Goal: Check status: Check status

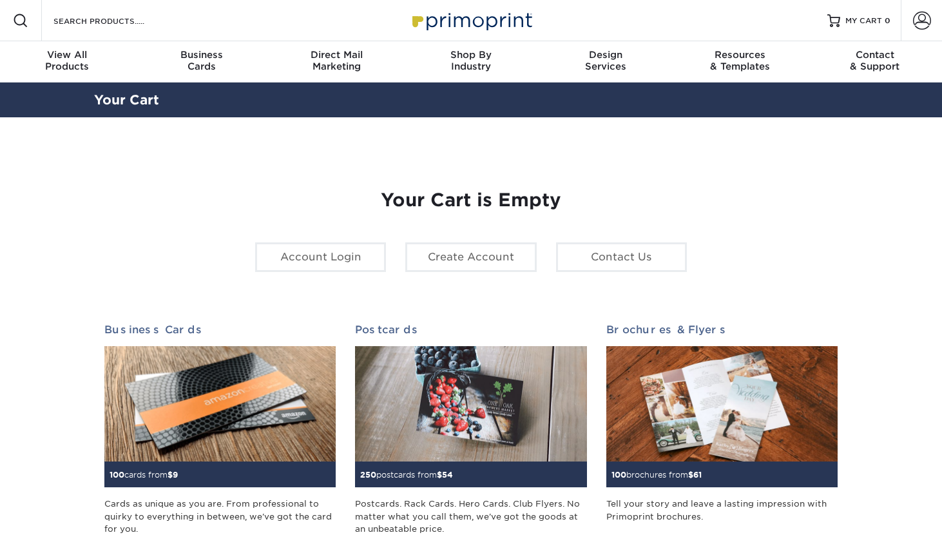
click at [915, 22] on span at bounding box center [922, 21] width 18 height 18
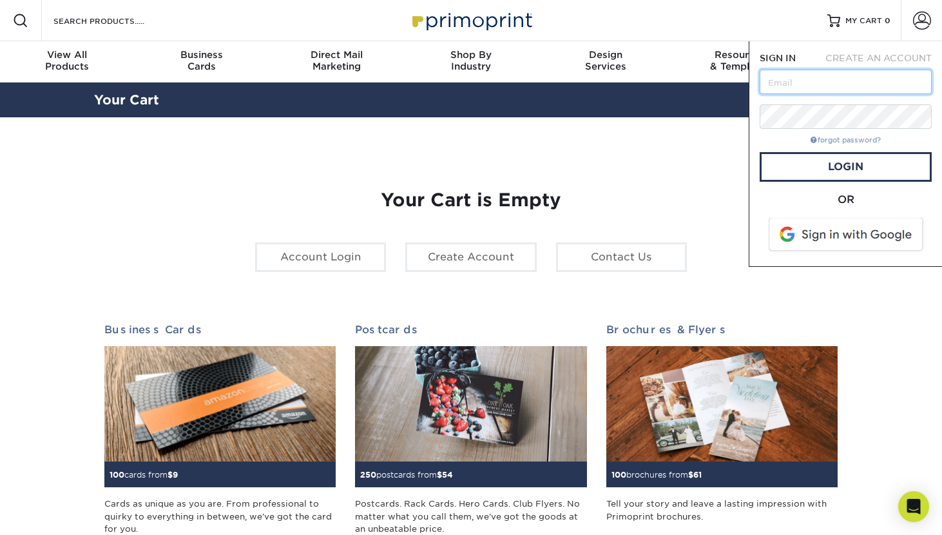
type input "pimpitaz7@gmail.com"
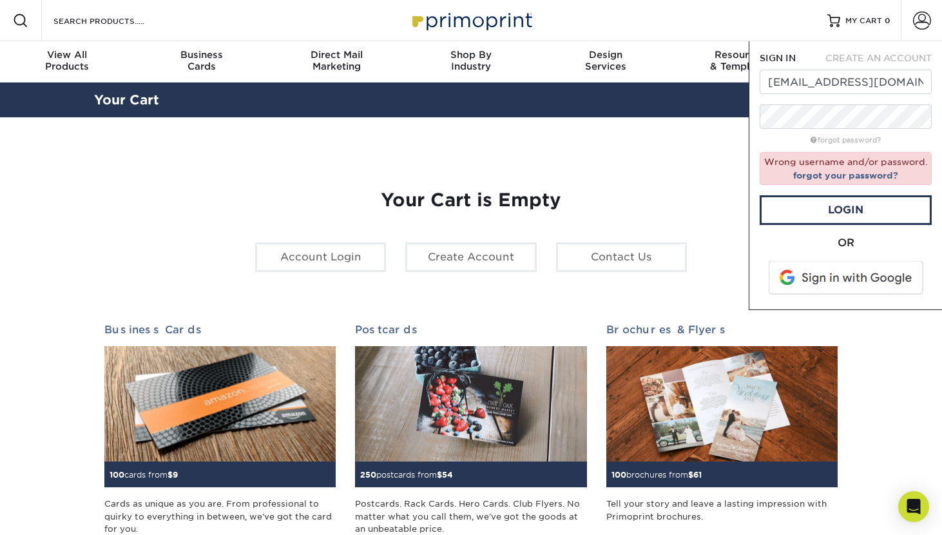
click at [829, 271] on span at bounding box center [847, 277] width 164 height 33
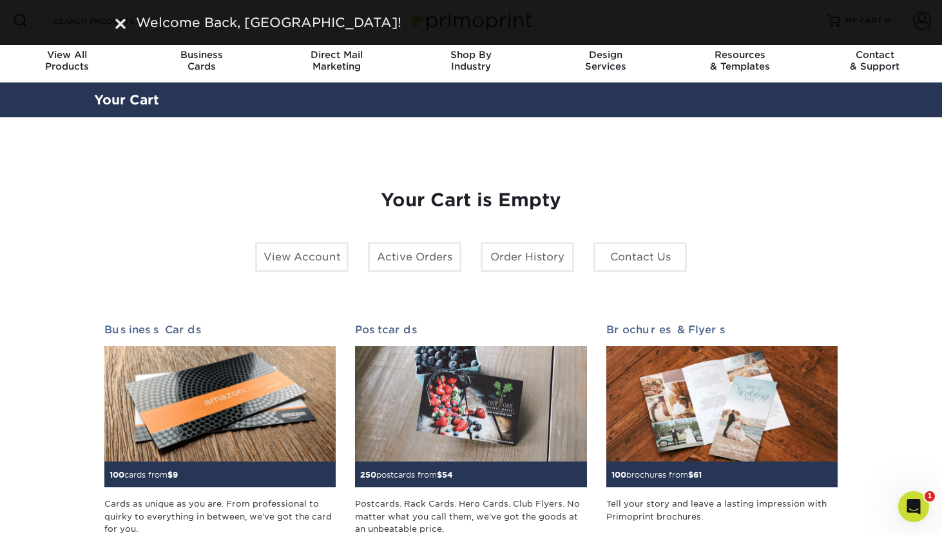
click at [865, 34] on div "Welcome Back, Montanna!" at bounding box center [471, 22] width 942 height 45
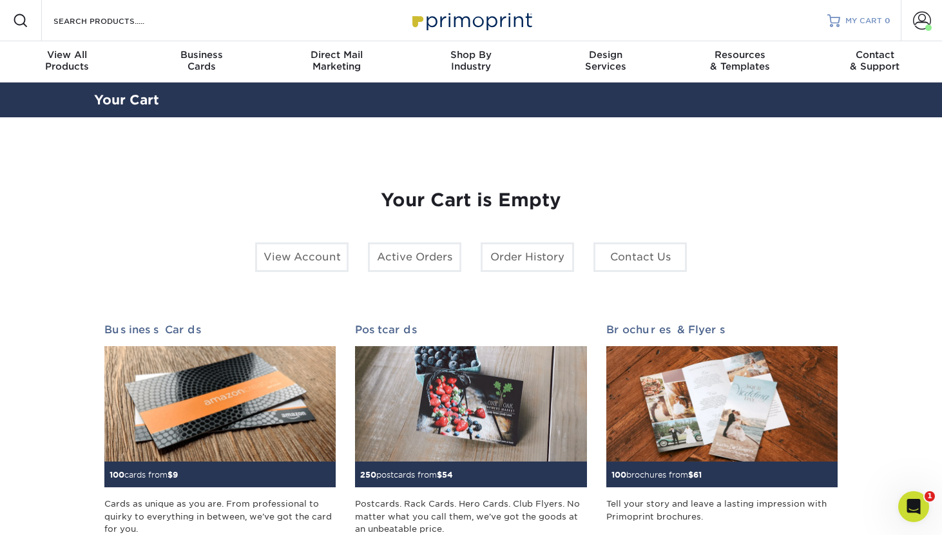
click at [875, 26] on link "MY CART 0" at bounding box center [858, 20] width 63 height 41
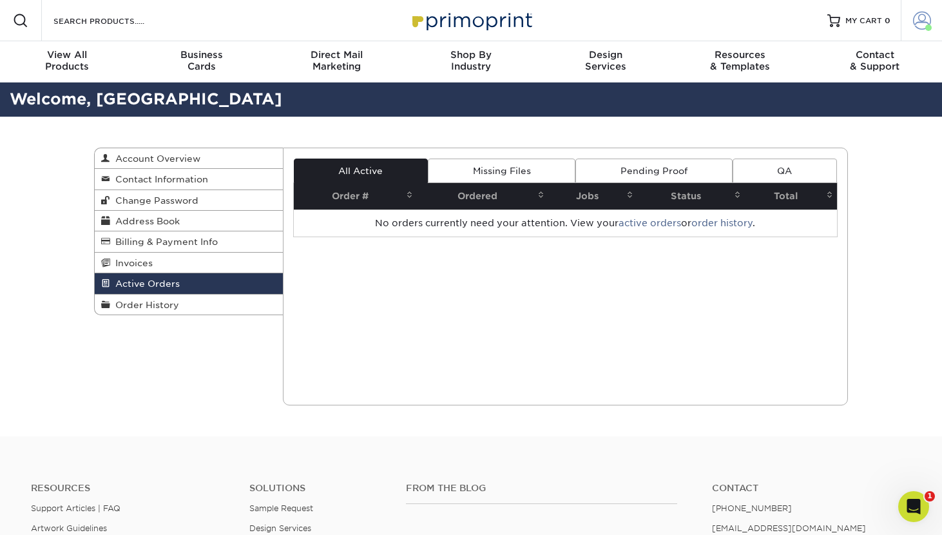
click at [909, 23] on link "Account" at bounding box center [920, 20] width 41 height 41
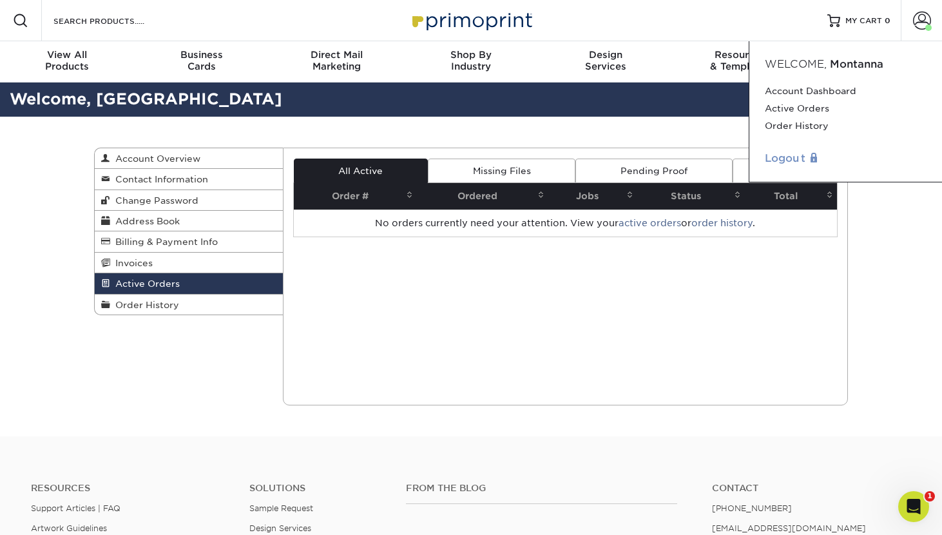
click at [786, 151] on link "Logout" at bounding box center [846, 158] width 162 height 15
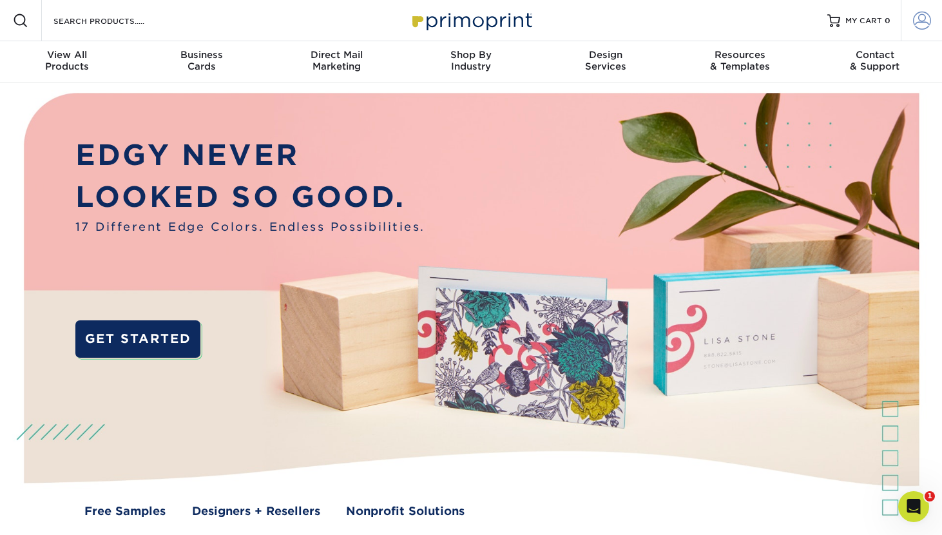
click at [927, 31] on link "Account" at bounding box center [920, 20] width 41 height 41
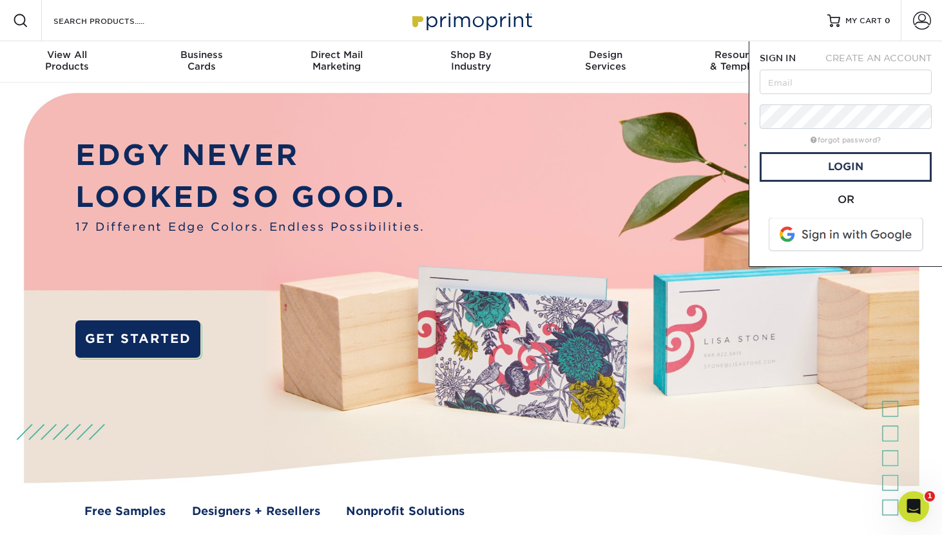
click at [826, 240] on span at bounding box center [847, 234] width 164 height 33
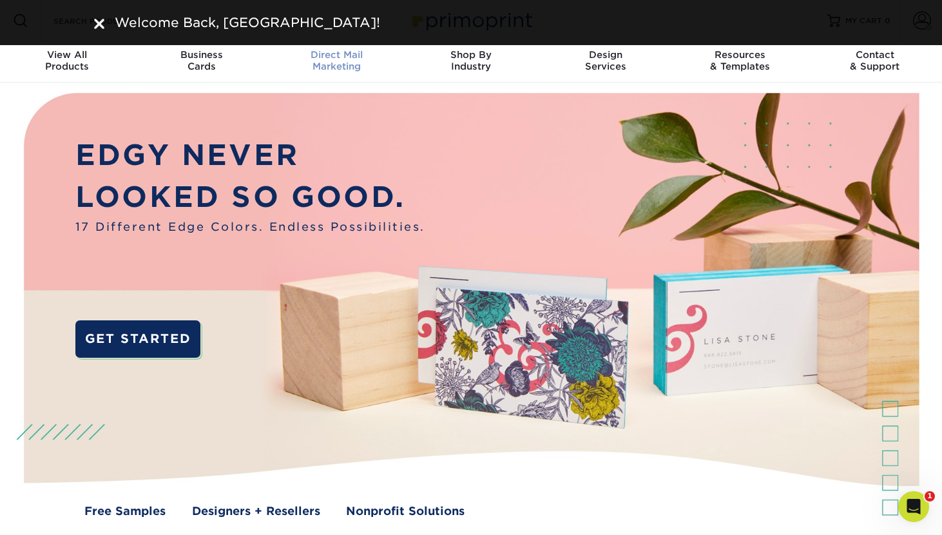
click at [287, 48] on link "Direct Mail Marketing" at bounding box center [336, 61] width 135 height 41
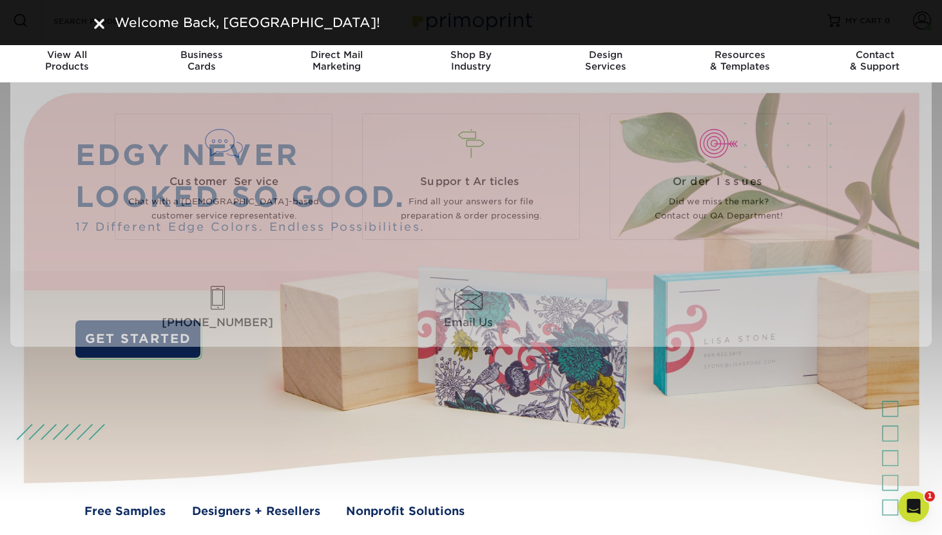
click at [895, 31] on div "Welcome Back, Montanna!" at bounding box center [471, 22] width 942 height 45
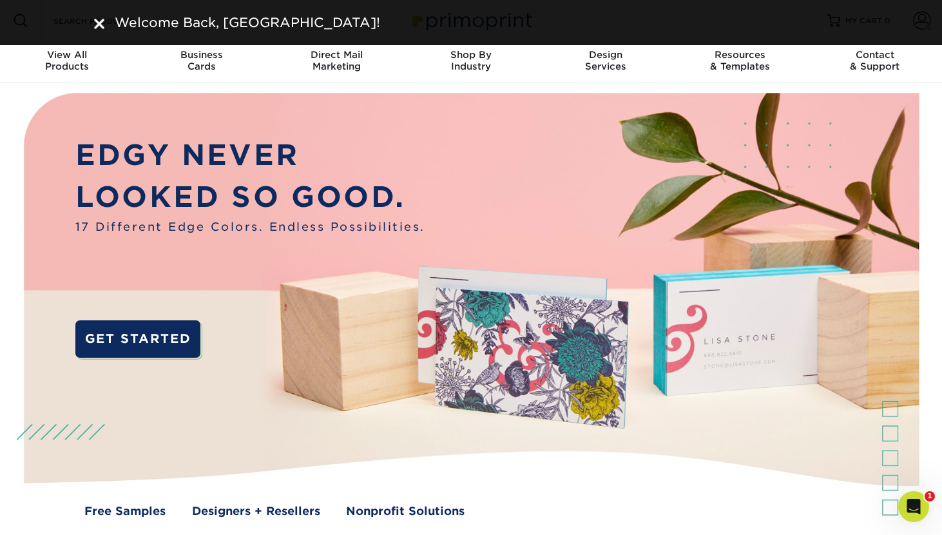
click at [925, 21] on div "Welcome Back, Montanna!" at bounding box center [471, 22] width 942 height 45
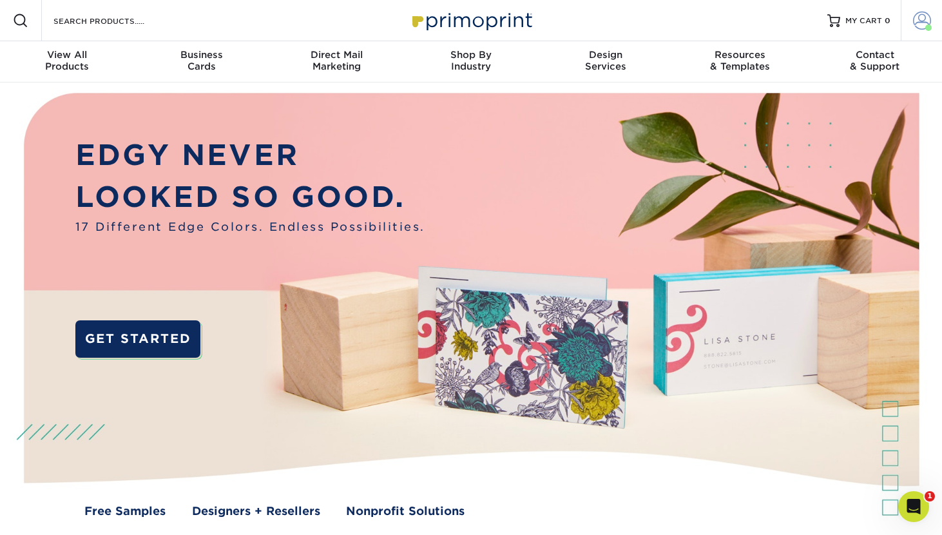
click at [931, 18] on link "Account" at bounding box center [920, 20] width 41 height 41
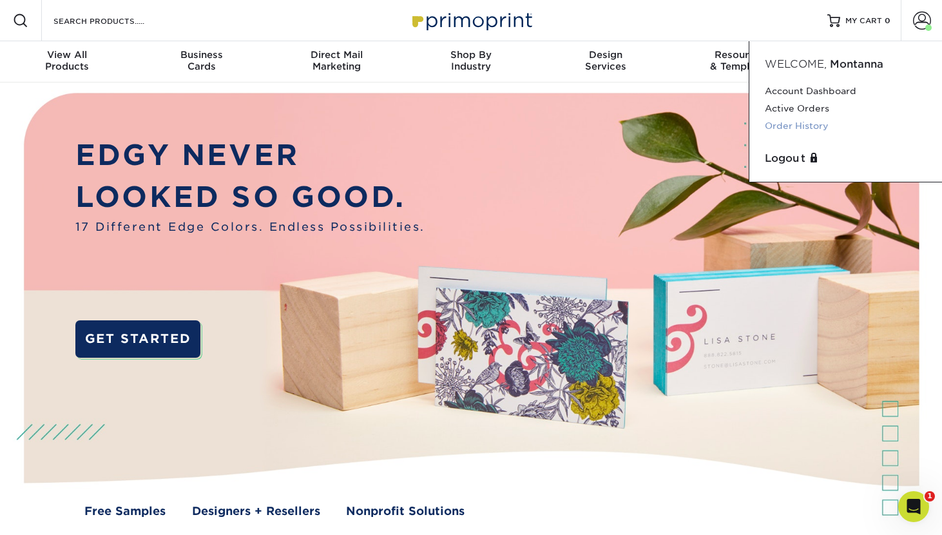
click at [799, 119] on link "Order History" at bounding box center [846, 125] width 162 height 17
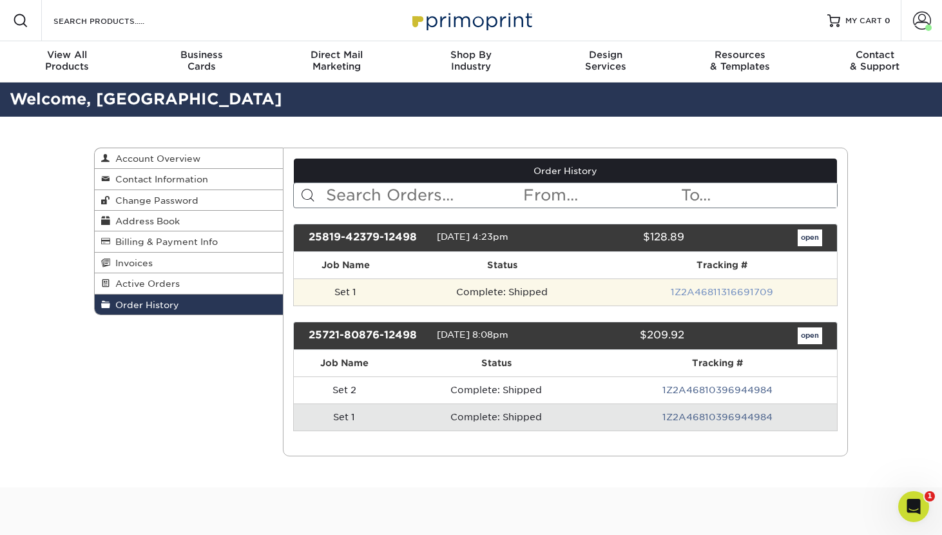
click at [719, 293] on link "1Z2A46811316691709" at bounding box center [721, 292] width 102 height 10
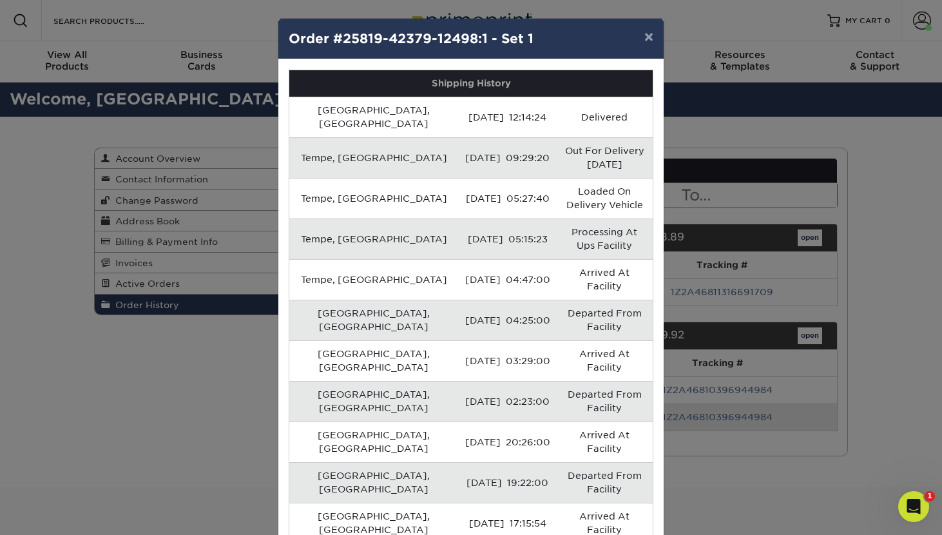
click at [913, 28] on div "× Order #25819-42379-12498:1 - Set 1 Shipping History Scottsdale, US 08/22/2025…" at bounding box center [471, 267] width 942 height 535
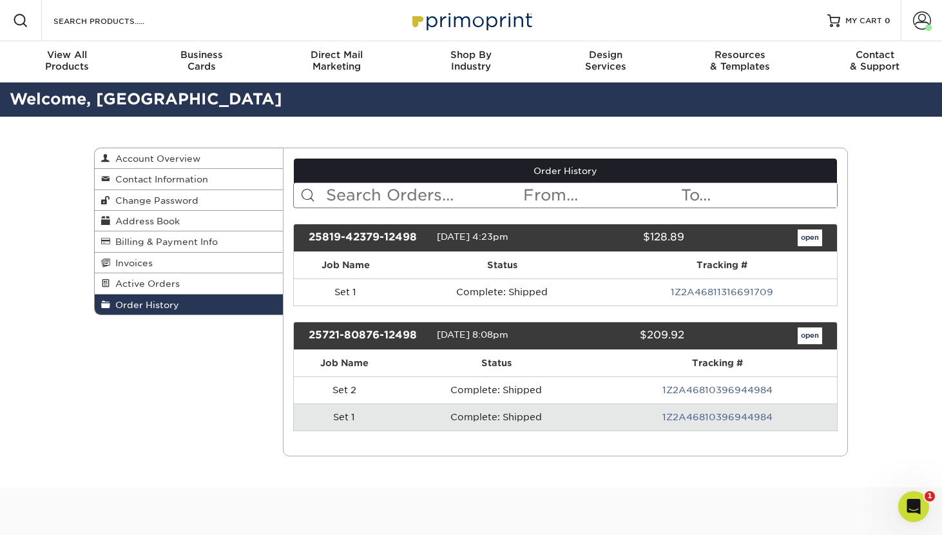
click at [819, 236] on link "open" at bounding box center [809, 237] width 24 height 17
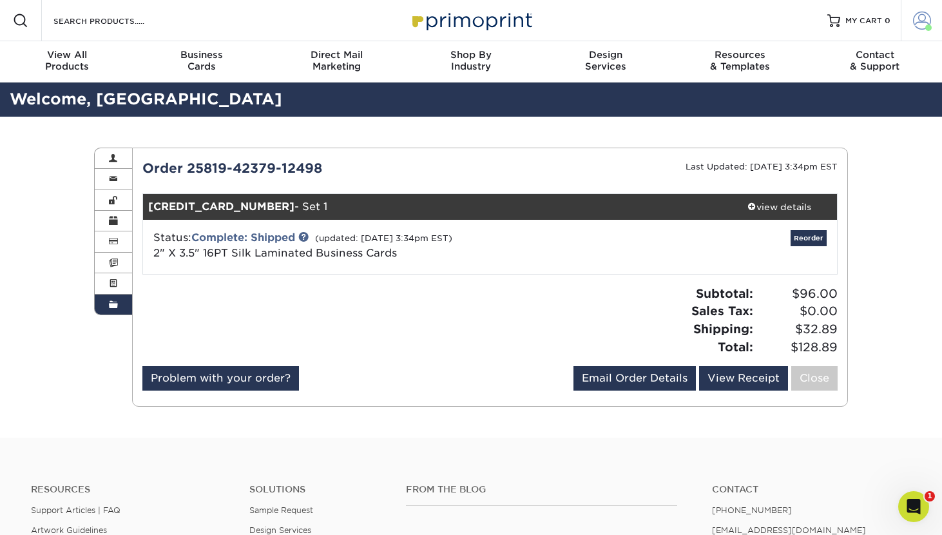
click at [927, 21] on span at bounding box center [922, 21] width 18 height 18
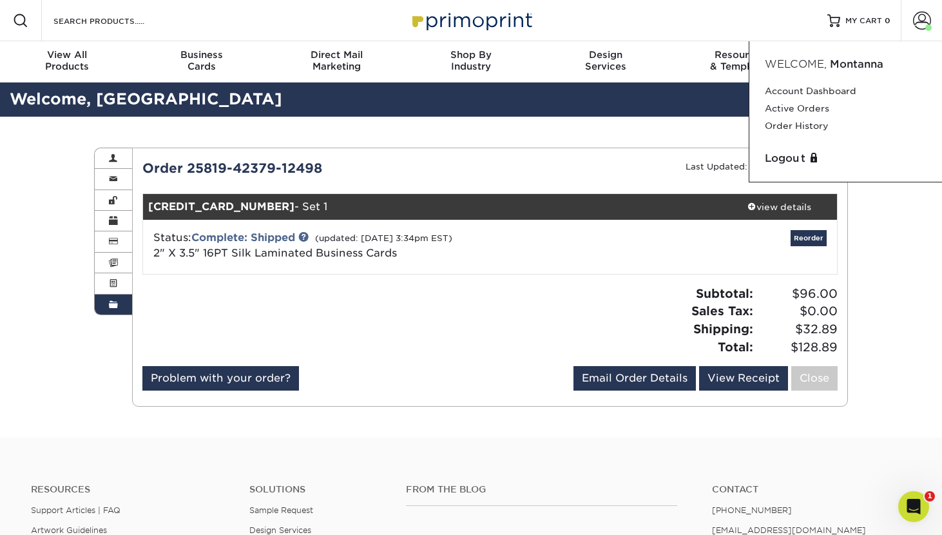
click at [800, 169] on div "Logout" at bounding box center [845, 159] width 172 height 26
click at [799, 157] on link "Logout" at bounding box center [846, 158] width 162 height 15
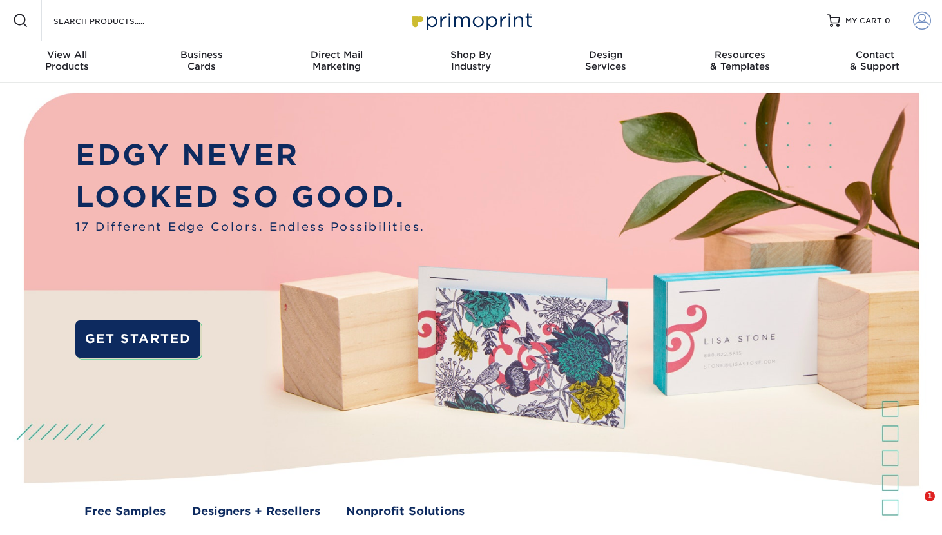
click at [924, 24] on span at bounding box center [922, 21] width 18 height 18
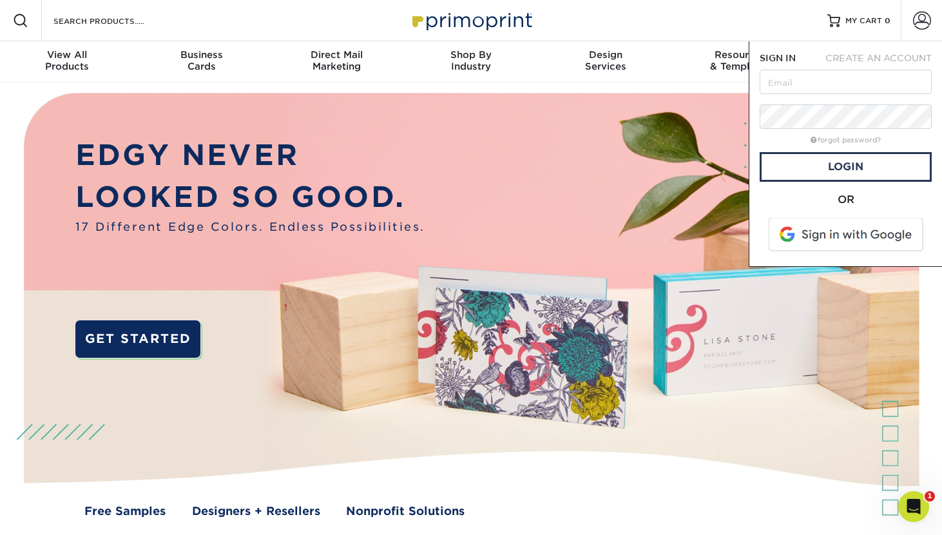
click at [817, 236] on span at bounding box center [847, 234] width 164 height 33
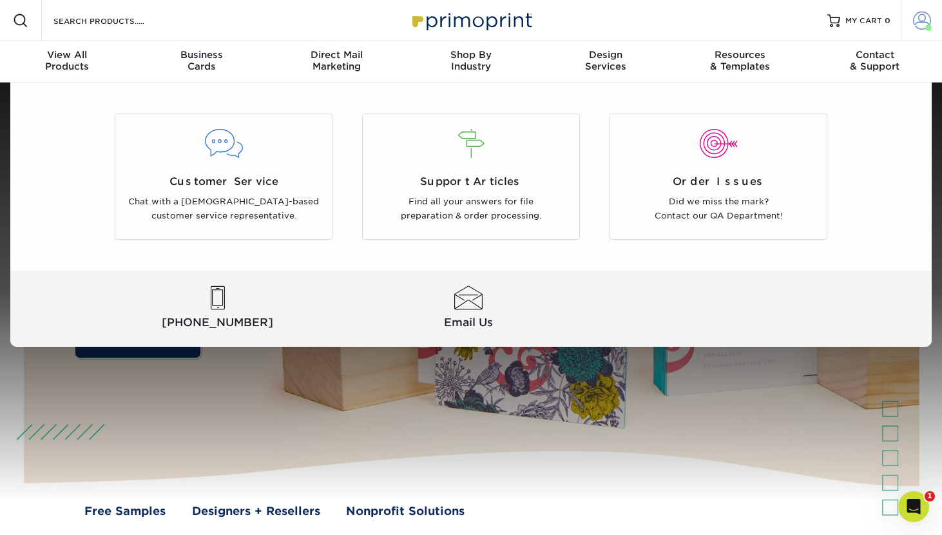
click at [914, 27] on span at bounding box center [922, 21] width 18 height 18
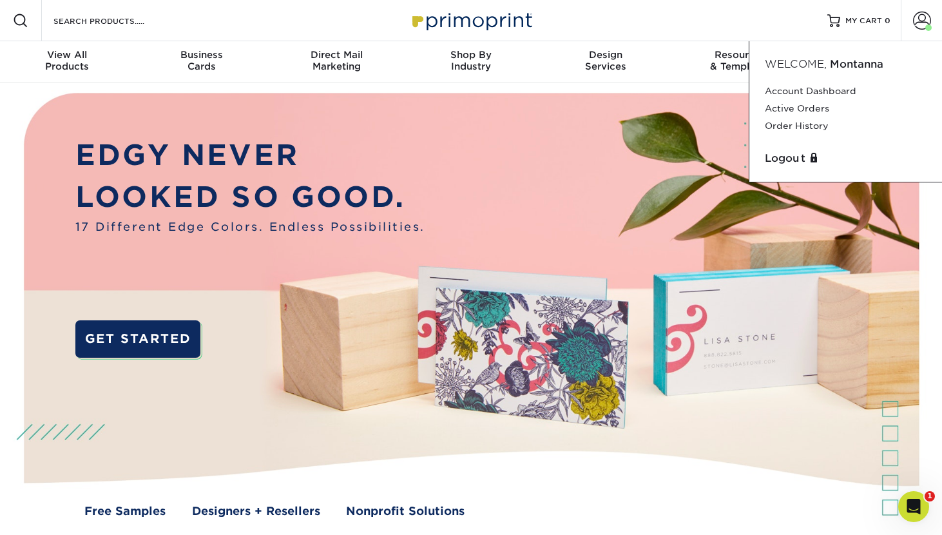
click at [795, 146] on div "Logout" at bounding box center [845, 159] width 172 height 26
click at [785, 151] on link "Logout" at bounding box center [846, 158] width 162 height 15
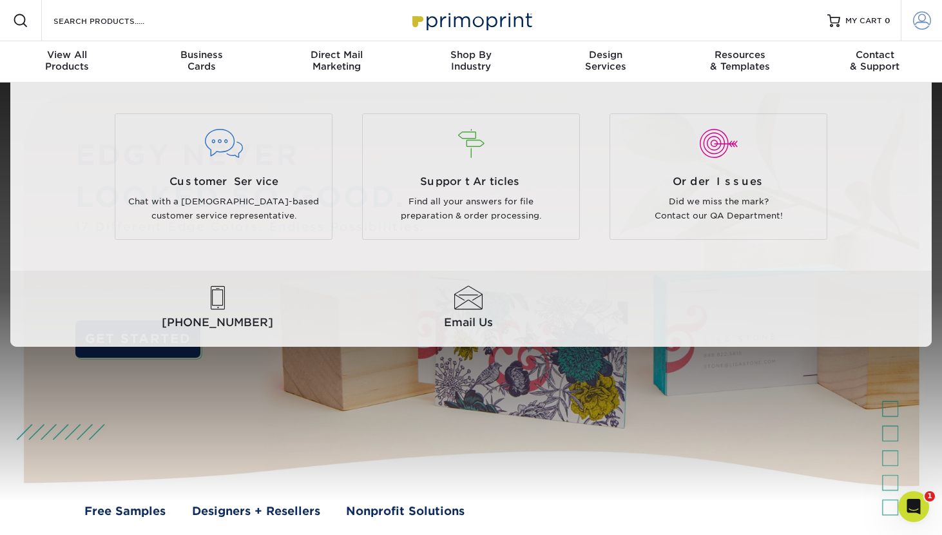
click at [925, 18] on span at bounding box center [922, 21] width 18 height 18
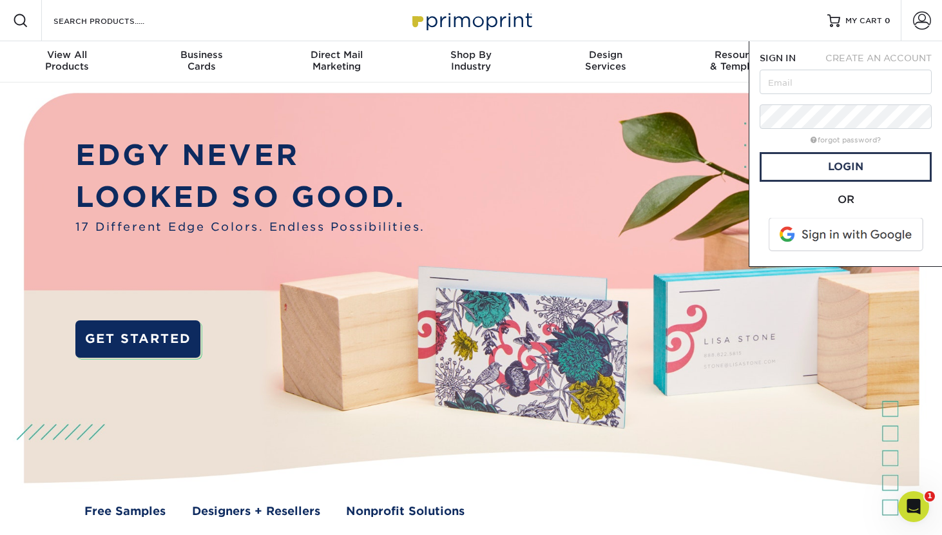
click at [824, 222] on span at bounding box center [847, 234] width 164 height 33
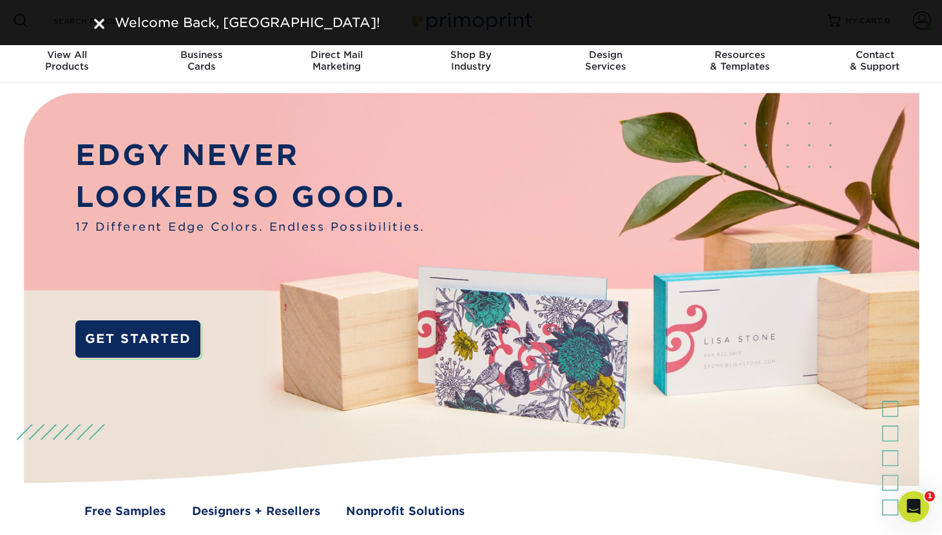
click at [906, 21] on div "Welcome Back, Montanna!" at bounding box center [471, 22] width 942 height 45
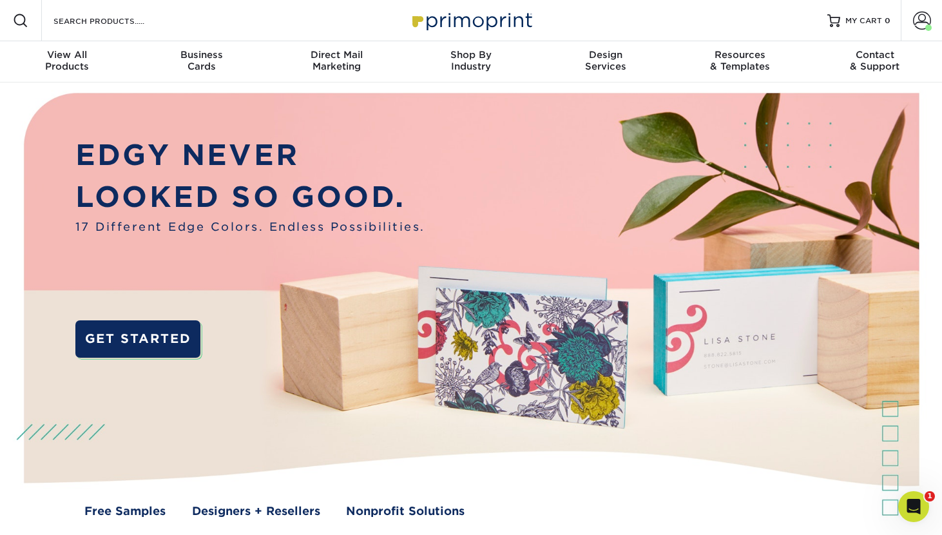
click at [916, 21] on span at bounding box center [922, 21] width 18 height 18
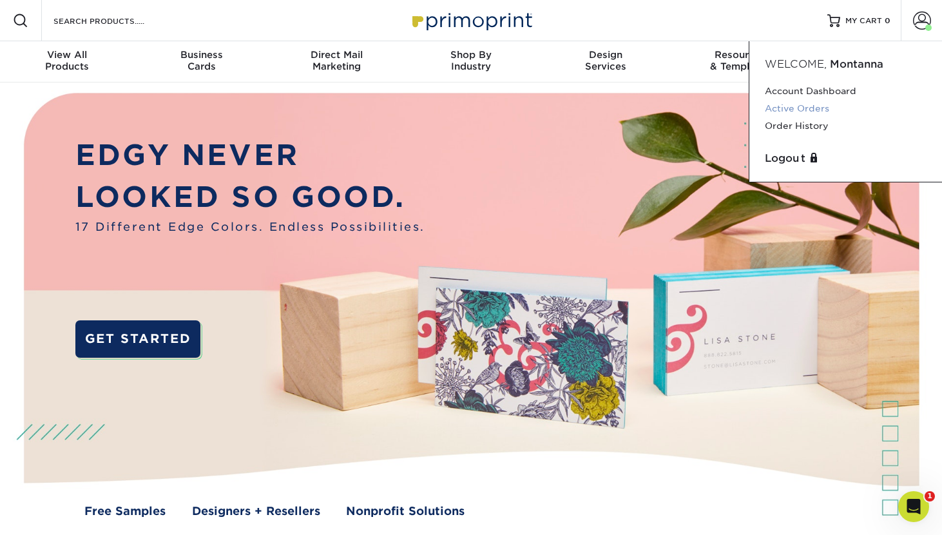
click at [797, 106] on link "Active Orders" at bounding box center [846, 108] width 162 height 17
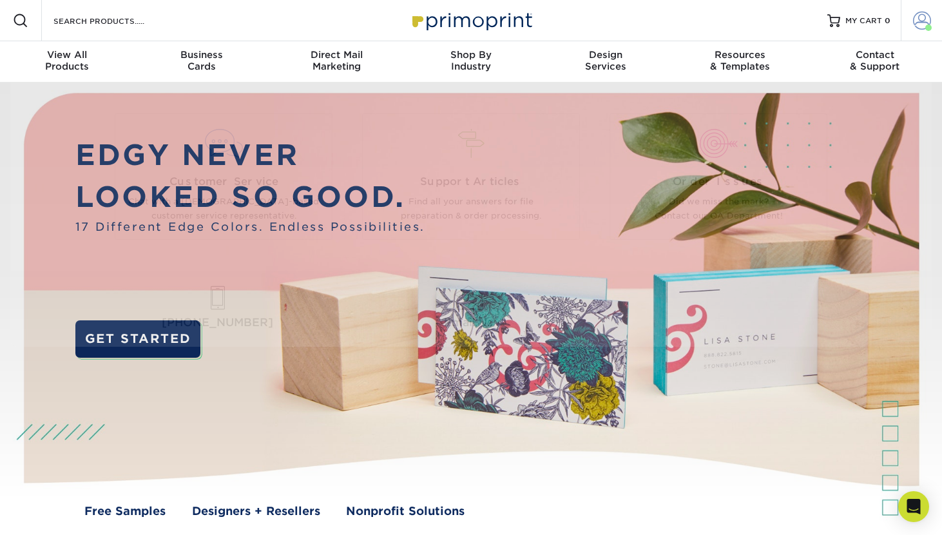
click at [910, 14] on link "Account" at bounding box center [920, 20] width 41 height 41
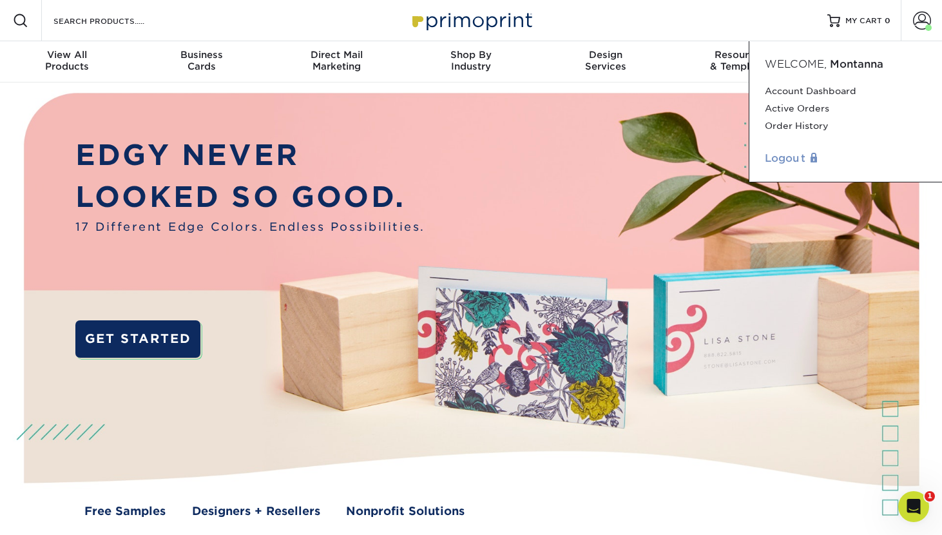
click at [797, 154] on link "Logout" at bounding box center [846, 158] width 162 height 15
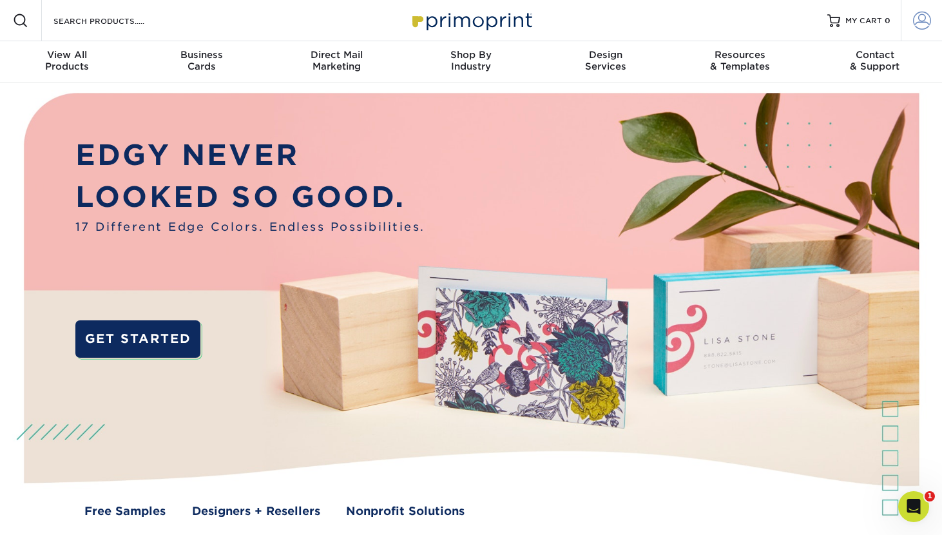
click at [911, 22] on link "Account" at bounding box center [920, 20] width 41 height 41
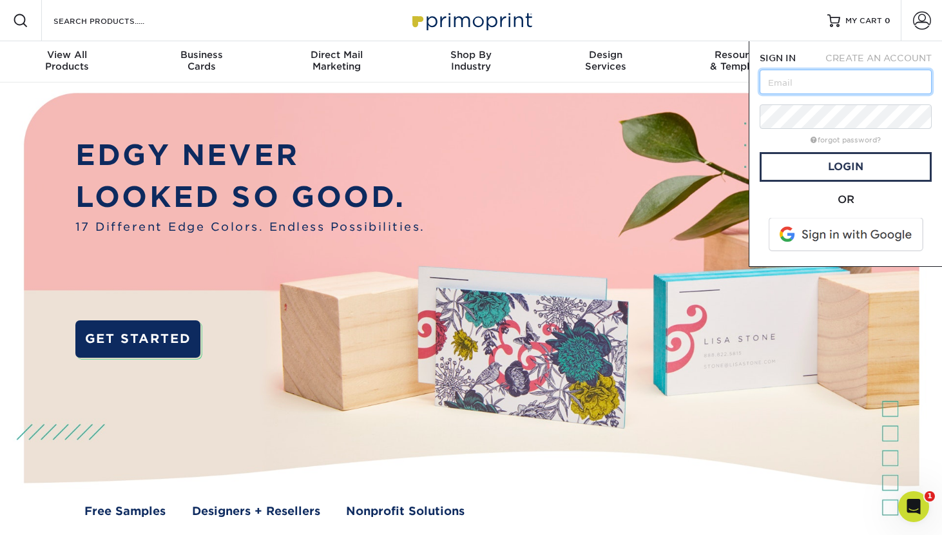
type input "[EMAIL_ADDRESS][DOMAIN_NAME]"
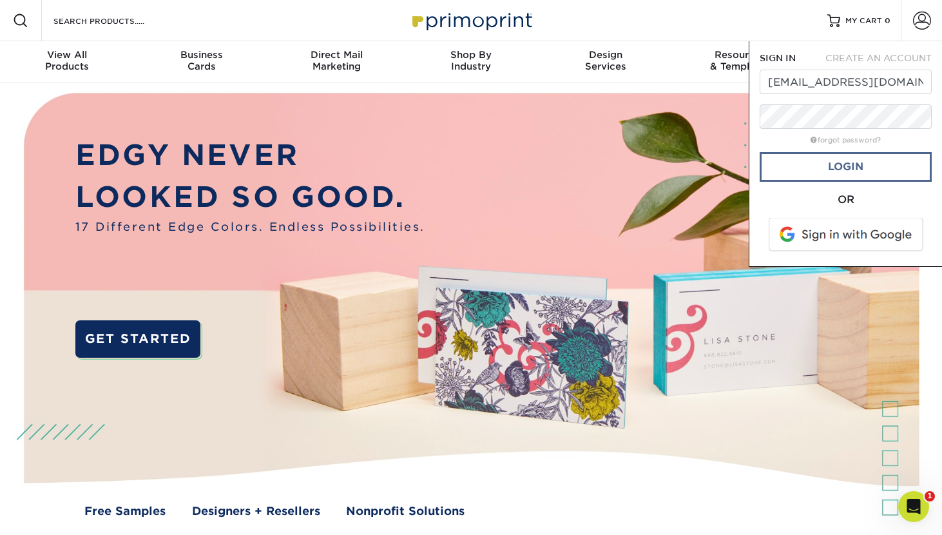
click at [865, 176] on link "Login" at bounding box center [845, 167] width 172 height 30
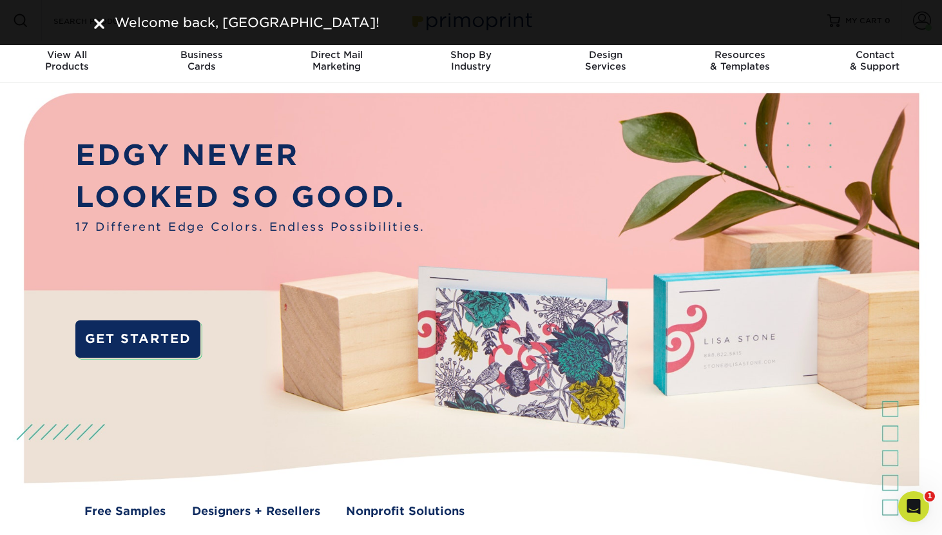
click at [822, 23] on div "Welcome back, [GEOGRAPHIC_DATA]!" at bounding box center [478, 22] width 738 height 19
click at [853, 23] on div "Welcome back, [GEOGRAPHIC_DATA]!" at bounding box center [471, 22] width 942 height 45
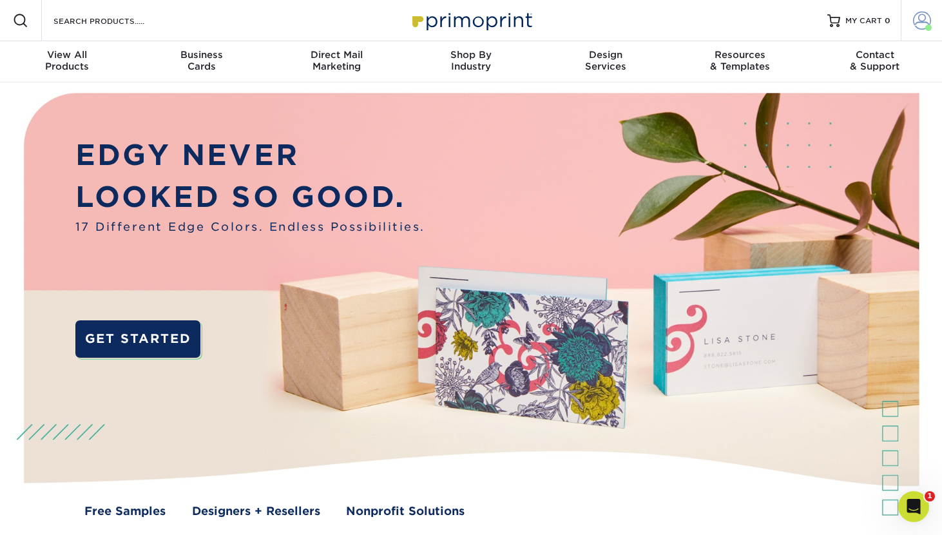
click at [908, 25] on link "Account" at bounding box center [920, 20] width 41 height 41
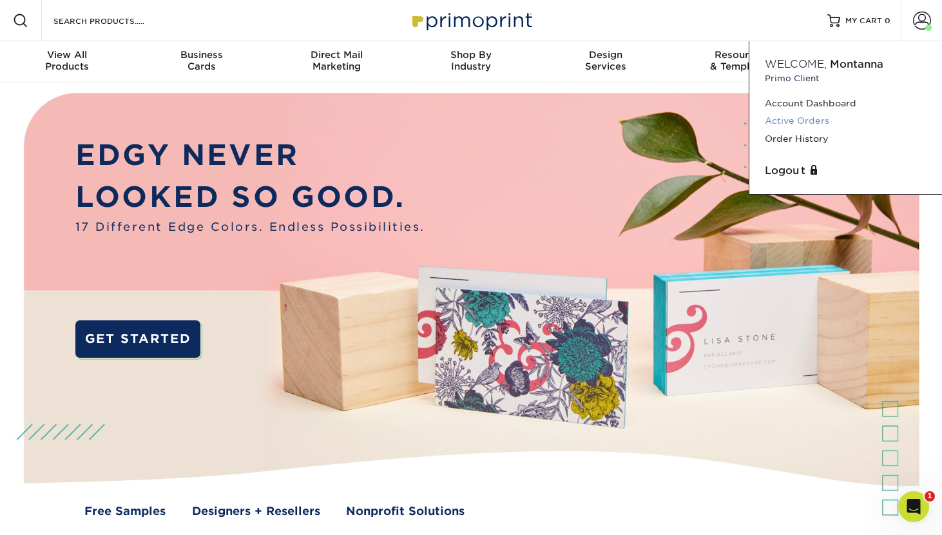
click at [788, 115] on link "Active Orders" at bounding box center [846, 120] width 162 height 17
